Goal: Complete application form

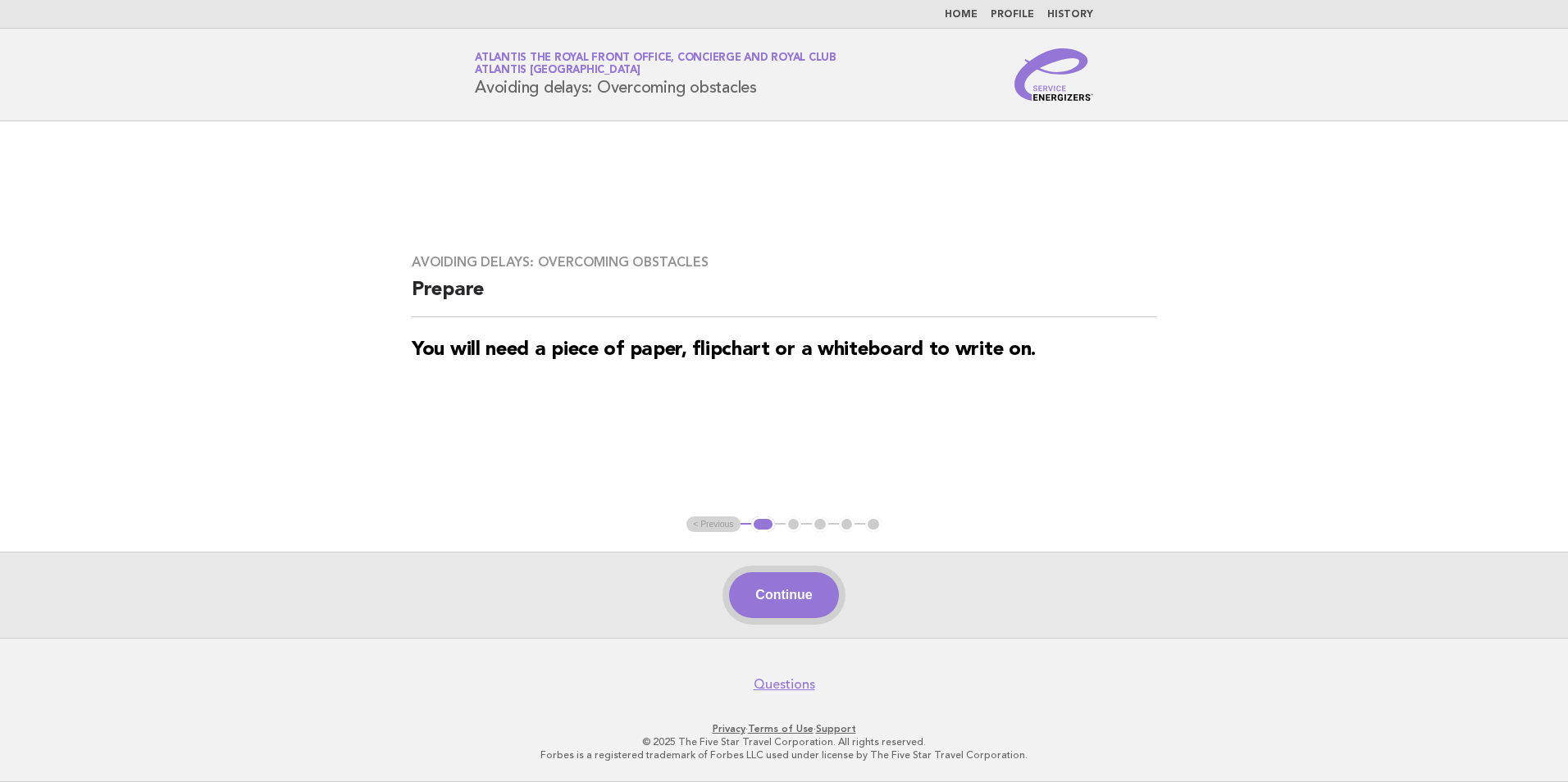
click at [753, 588] on button "Continue" at bounding box center [784, 595] width 109 height 46
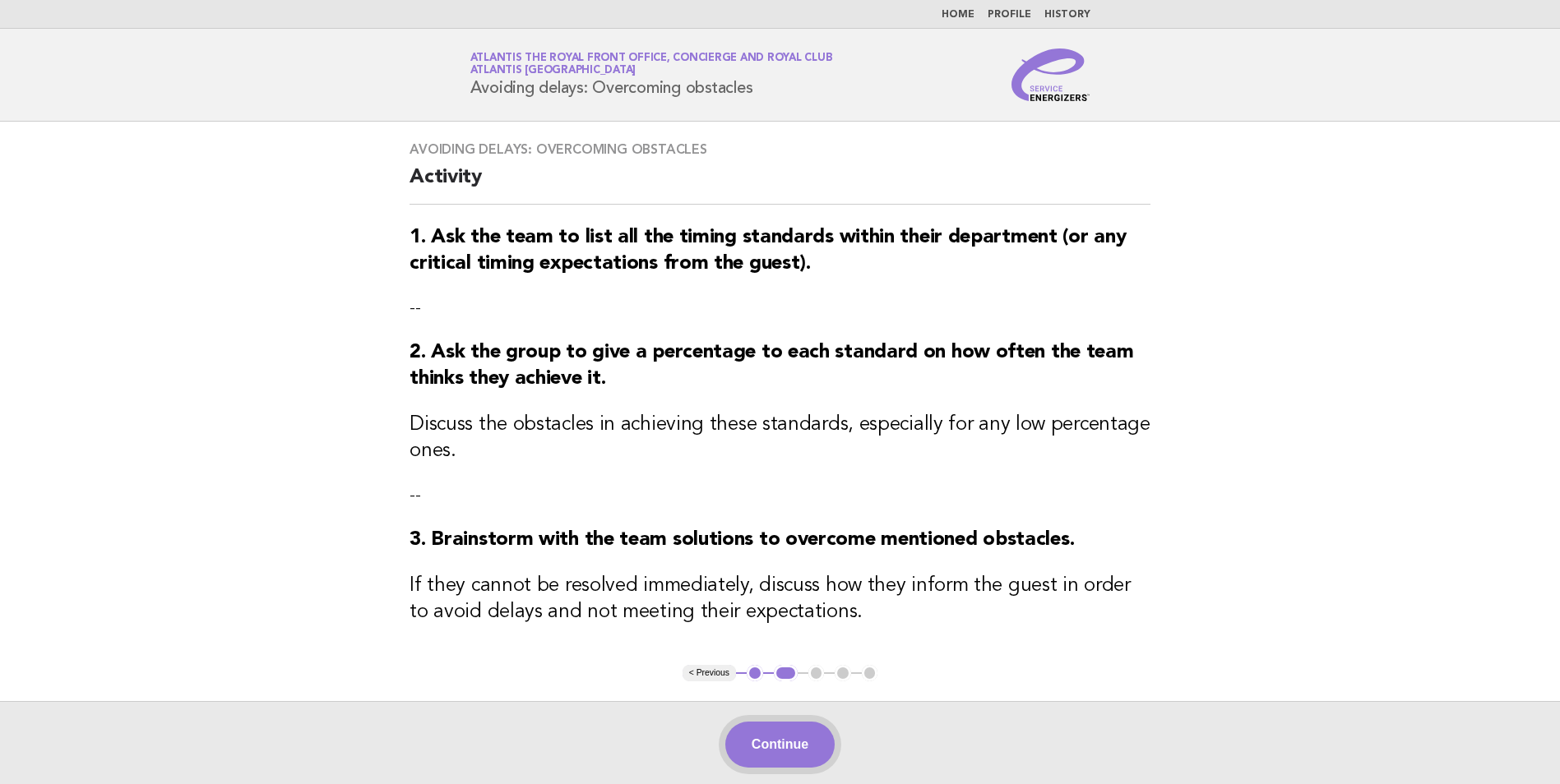
click at [794, 755] on button "Continue" at bounding box center [780, 744] width 110 height 46
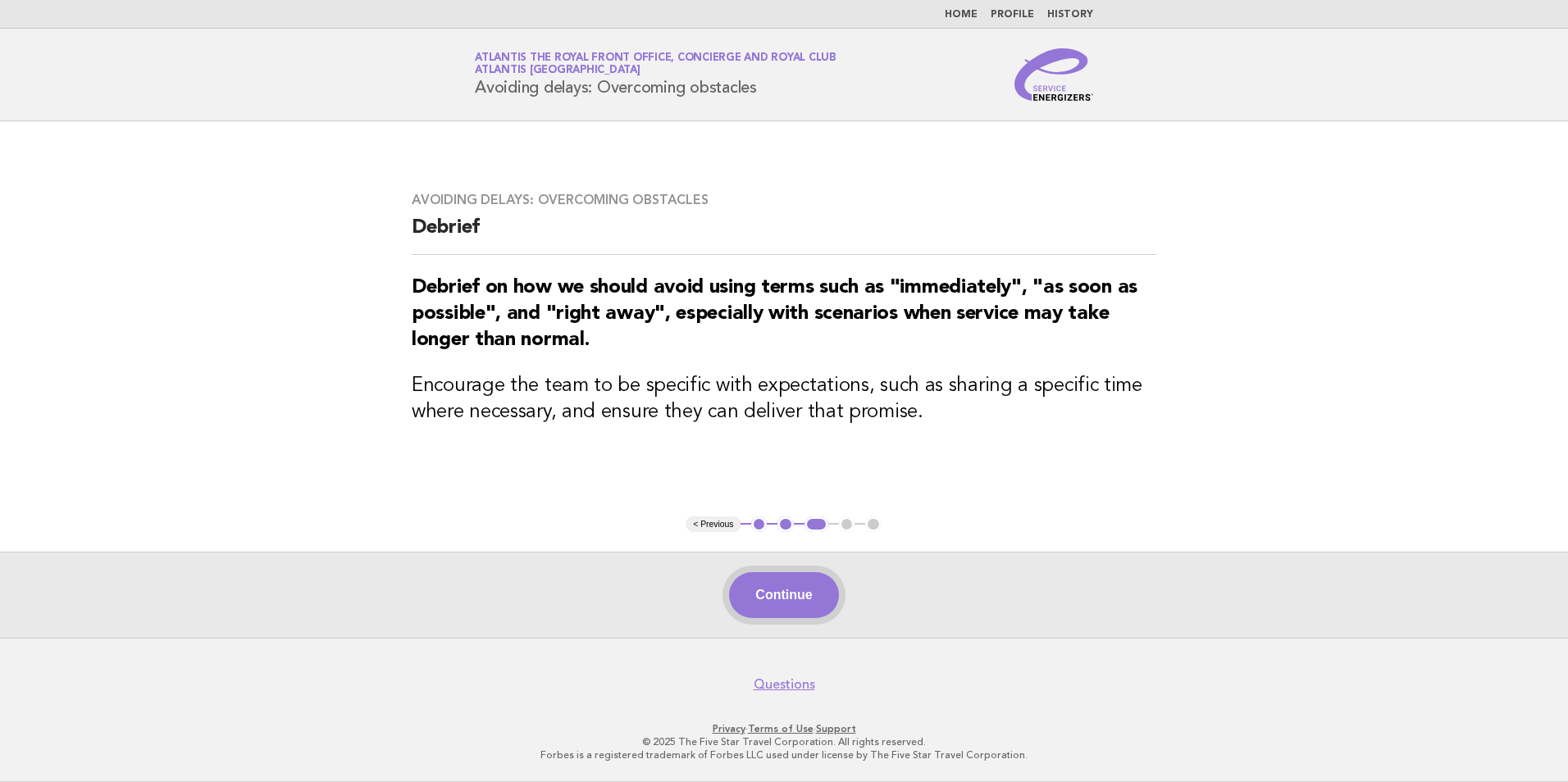
click at [768, 595] on button "Continue" at bounding box center [784, 595] width 109 height 46
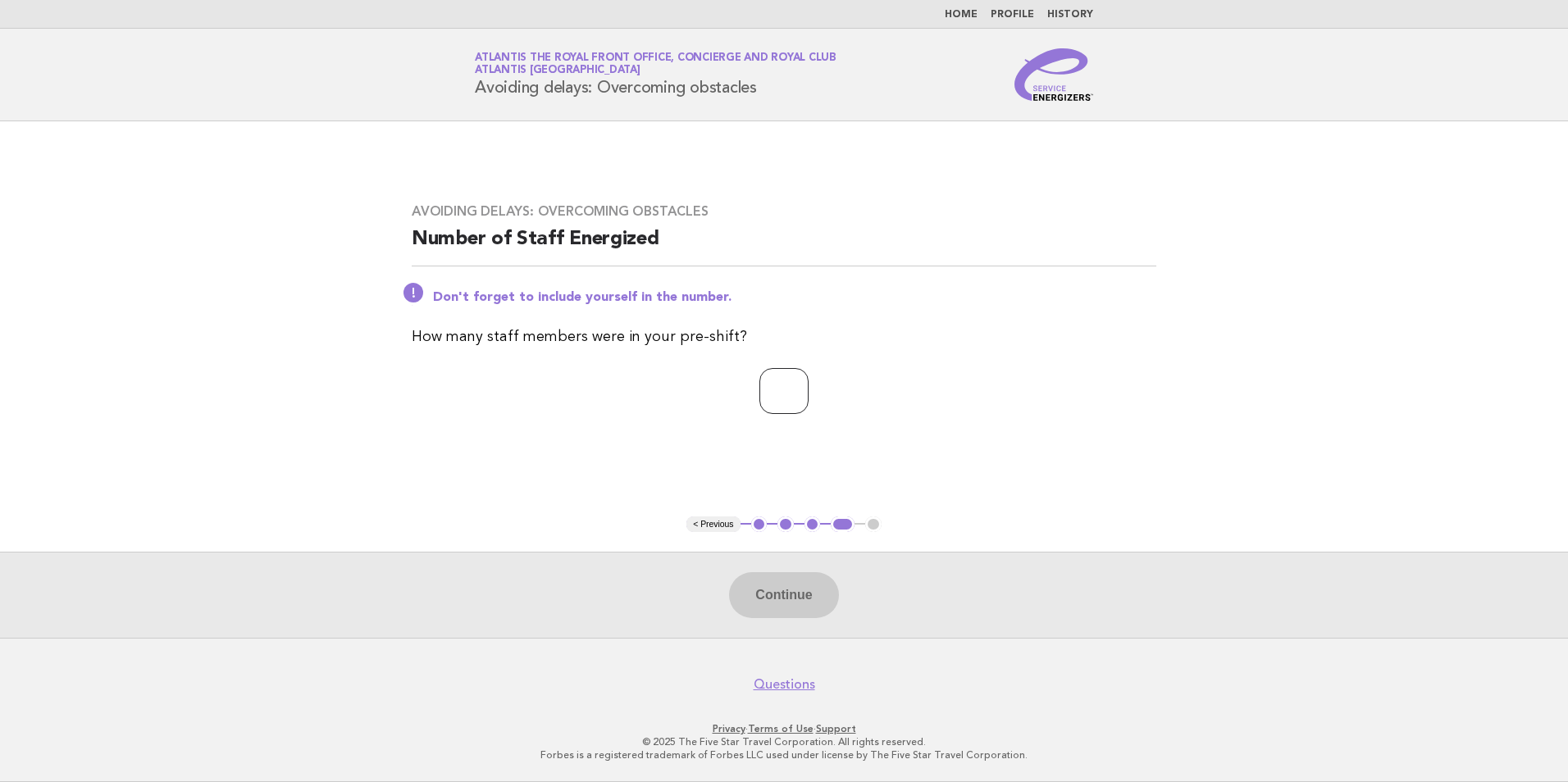
click at [760, 392] on input "number" at bounding box center [784, 391] width 49 height 46
type input "*"
click at [762, 592] on button "Continue" at bounding box center [784, 595] width 109 height 46
